Goal: Task Accomplishment & Management: Complete application form

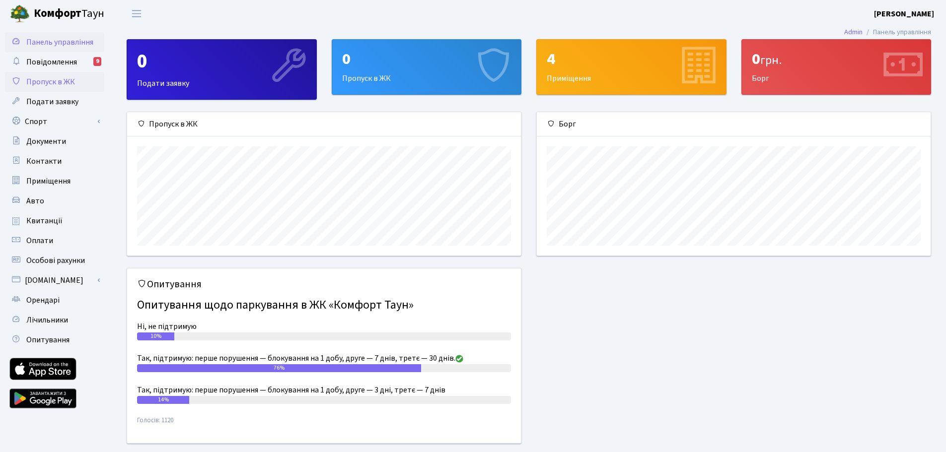
scroll to position [496468, 496217]
drag, startPoint x: 46, startPoint y: 80, endPoint x: 47, endPoint y: 101, distance: 20.9
click at [46, 79] on span "Пропуск в ЖК" at bounding box center [50, 81] width 49 height 11
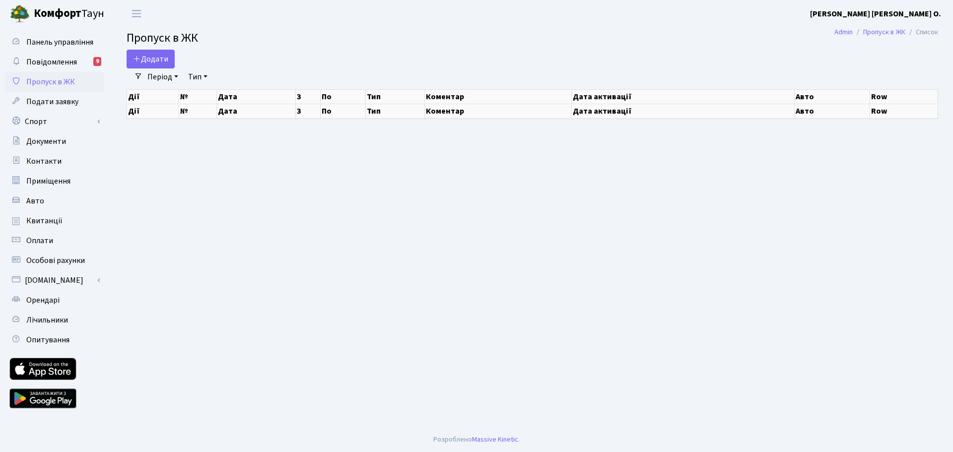
select select "25"
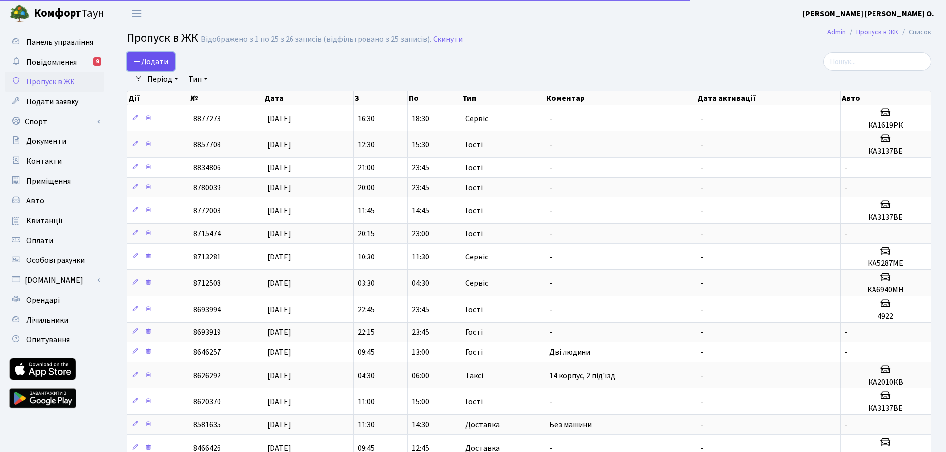
click at [144, 57] on span "Додати" at bounding box center [150, 61] width 35 height 11
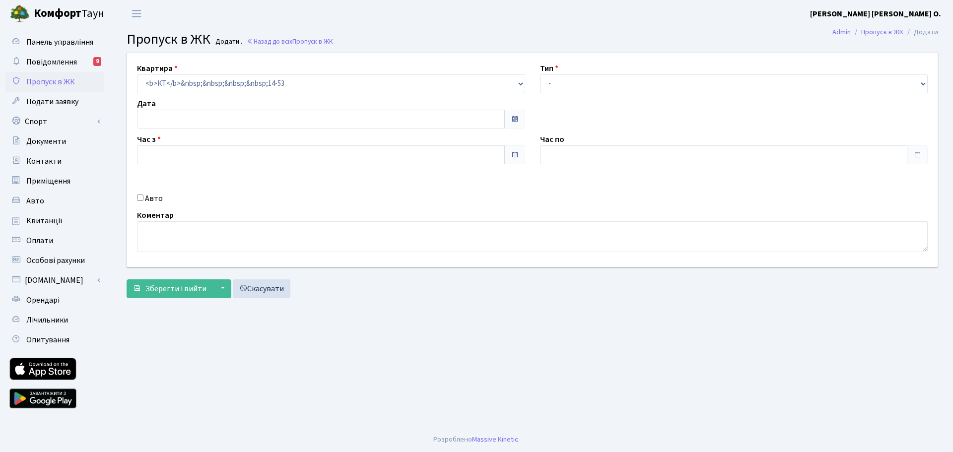
type input "[DATE]"
type input "12:30"
type input "13:30"
drag, startPoint x: 911, startPoint y: 81, endPoint x: 886, endPoint y: 91, distance: 26.7
click at [911, 81] on select "- Доставка Таксі Гості Сервіс" at bounding box center [734, 83] width 388 height 19
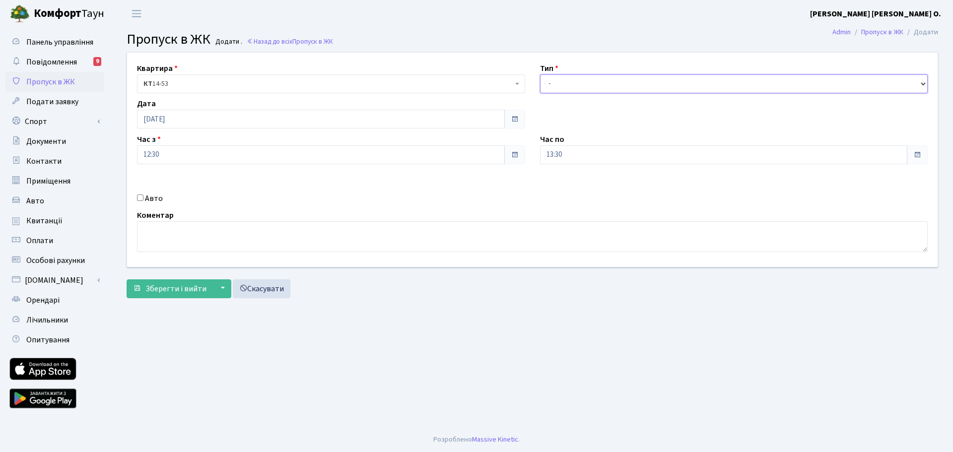
select select "18"
click at [540, 74] on select "- Доставка Таксі Гості Сервіс" at bounding box center [734, 83] width 388 height 19
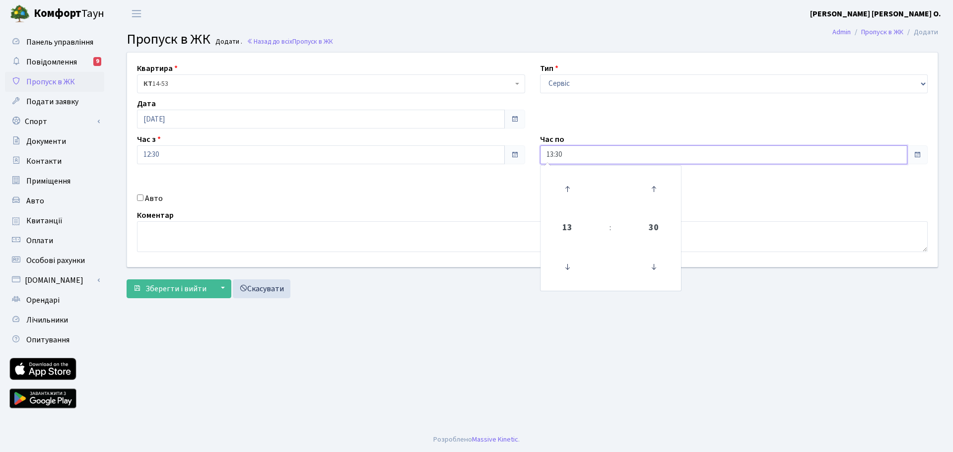
click at [606, 155] on input "13:30" at bounding box center [724, 155] width 368 height 19
click at [574, 191] on icon at bounding box center [567, 189] width 27 height 27
click at [573, 191] on icon at bounding box center [567, 189] width 27 height 27
type input "15:30"
click at [603, 210] on td at bounding box center [610, 189] width 37 height 43
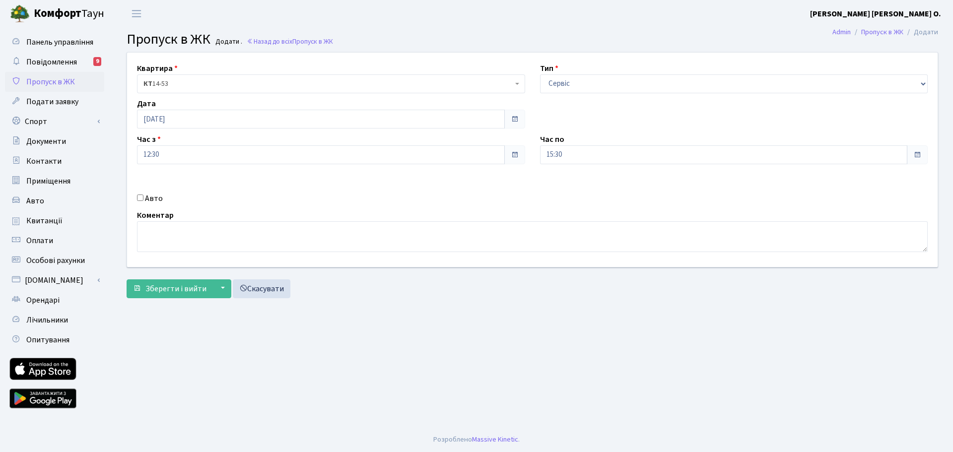
drag, startPoint x: 844, startPoint y: 206, endPoint x: 824, endPoint y: 216, distance: 22.4
click at [844, 205] on div "Квартира <b>КТ</b>&nbsp;&nbsp;&nbsp;&nbsp;14-53 <b>КТ</b>&nbsp;&nbsp;&nbsp;&nbs…" at bounding box center [533, 160] width 826 height 215
click at [175, 289] on span "Зберегти і вийти" at bounding box center [176, 289] width 61 height 11
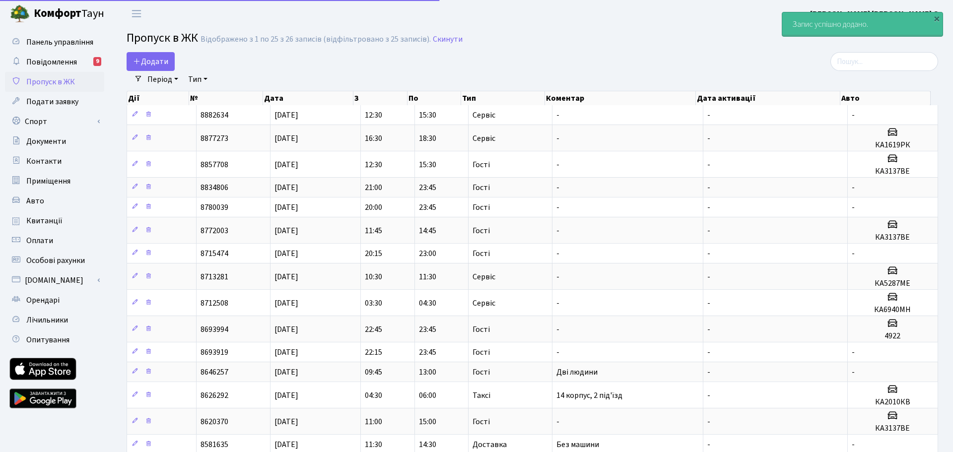
select select "25"
